Goal: Information Seeking & Learning: Learn about a topic

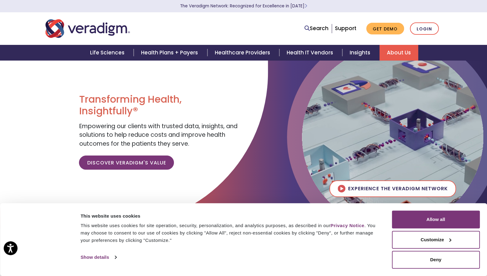
click at [402, 53] on link "About Us" at bounding box center [399, 53] width 39 height 16
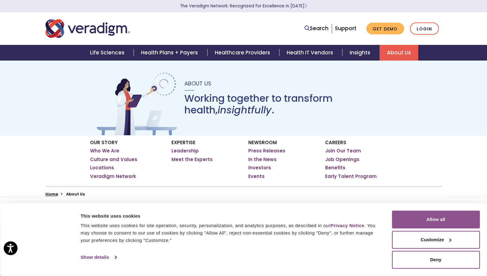
click at [413, 219] on button "Allow all" at bounding box center [436, 220] width 88 height 18
